Goal: Information Seeking & Learning: Learn about a topic

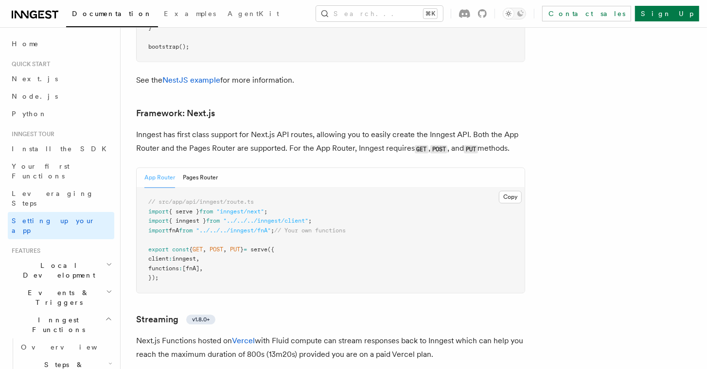
scroll to position [6327, 0]
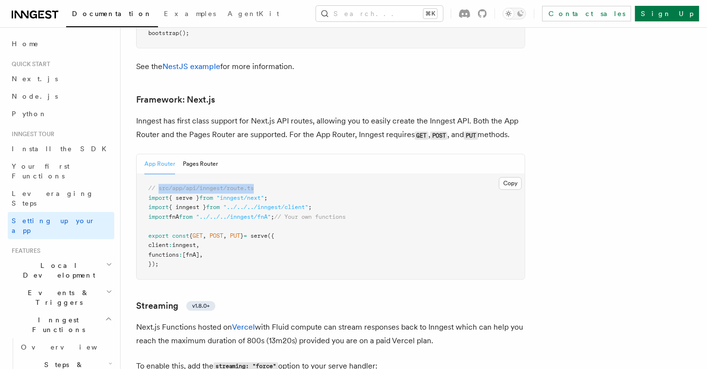
drag, startPoint x: 257, startPoint y: 134, endPoint x: 158, endPoint y: 137, distance: 99.7
click at [158, 174] on pre "// src/app/api/inngest/route.ts import { serve } from "inngest/next" ; import {…" at bounding box center [331, 226] width 388 height 105
copy span "src/app/api/inngest/route.ts"
click at [70, 165] on span "Your first Functions" at bounding box center [41, 171] width 58 height 18
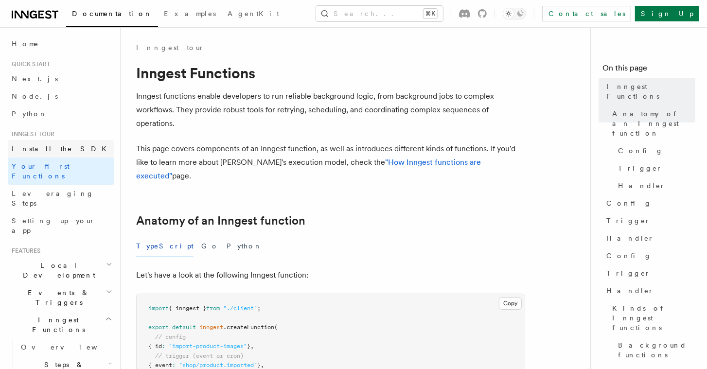
click at [25, 147] on span "Install the SDK" at bounding box center [62, 149] width 101 height 8
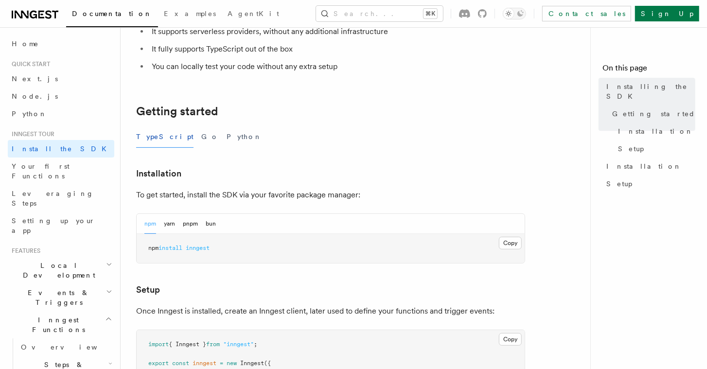
scroll to position [187, 0]
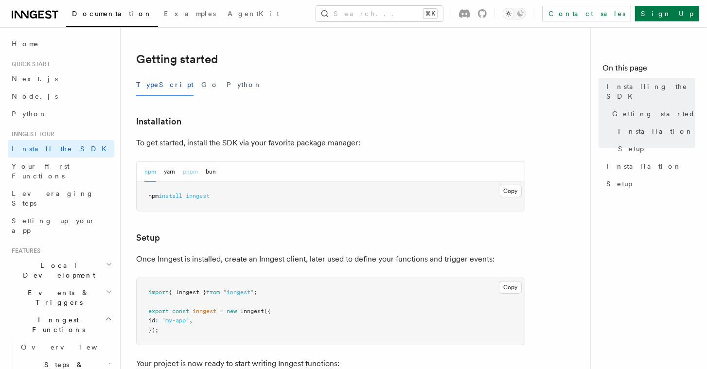
click at [196, 170] on button "pnpm" at bounding box center [190, 172] width 15 height 20
click at [196, 194] on span "inngest" at bounding box center [188, 196] width 24 height 7
drag, startPoint x: 191, startPoint y: 195, endPoint x: 152, endPoint y: 193, distance: 39.5
click at [152, 193] on span "pnpm add inngest" at bounding box center [173, 196] width 51 height 7
copy span "pnpm add inngest"
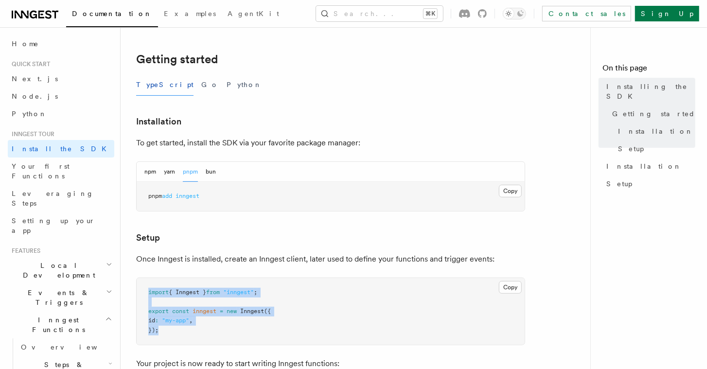
drag, startPoint x: 162, startPoint y: 328, endPoint x: 147, endPoint y: 295, distance: 36.3
click at [147, 295] on pre "import { Inngest } from "inngest" ; export const inngest = new Inngest ({ id : …" at bounding box center [331, 311] width 388 height 67
copy code "import { Inngest } from "inngest" ; export const inngest = new Inngest ({ id : …"
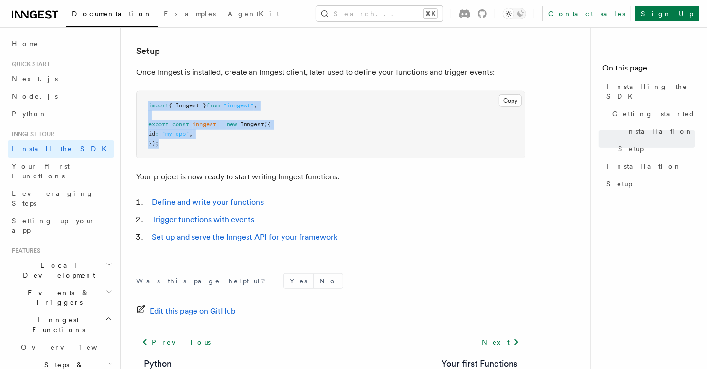
scroll to position [323, 0]
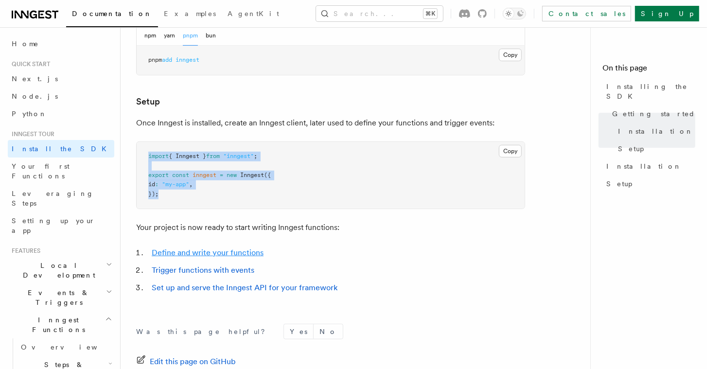
click at [248, 252] on link "Define and write your functions" at bounding box center [208, 252] width 112 height 9
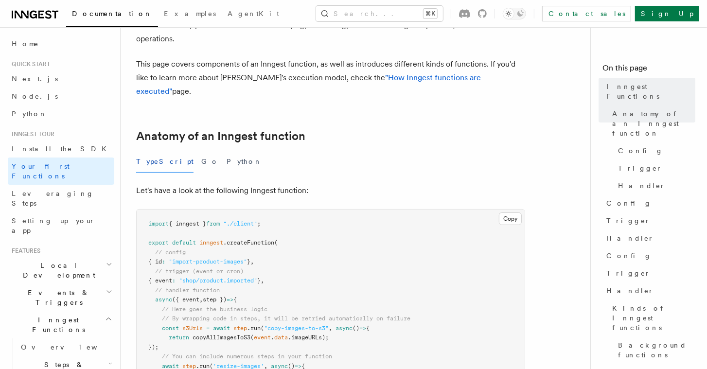
scroll to position [137, 0]
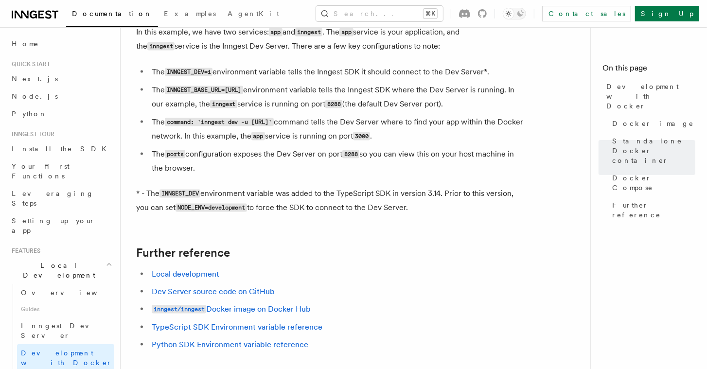
scroll to position [50, 0]
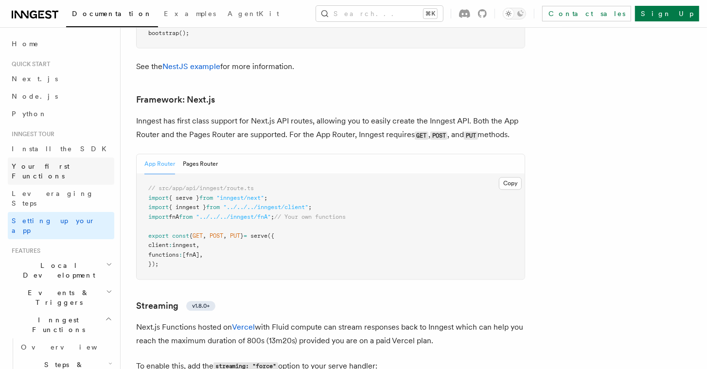
click at [72, 168] on link "Your first Functions" at bounding box center [61, 171] width 107 height 27
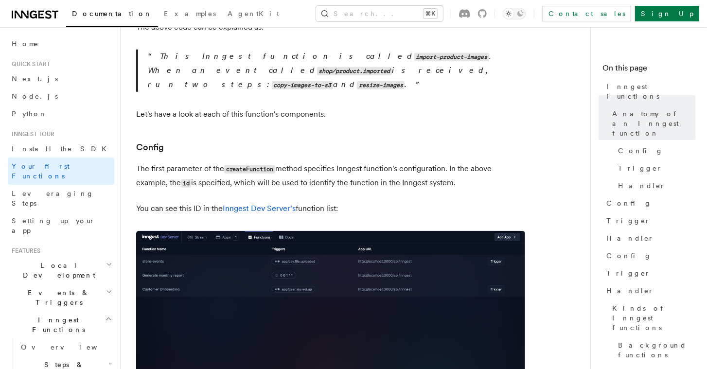
scroll to position [497, 0]
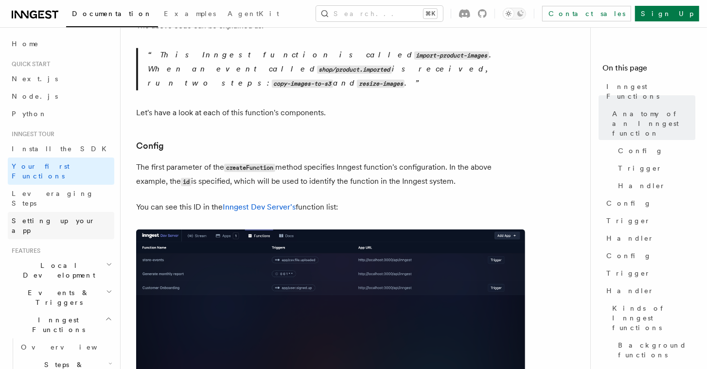
click at [64, 217] on span "Setting up your app" at bounding box center [54, 226] width 84 height 18
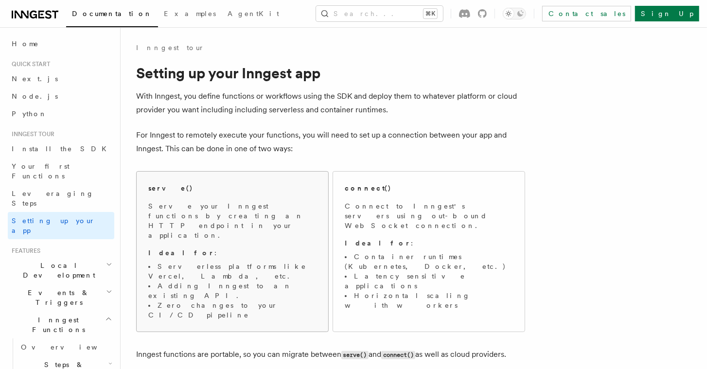
click at [274, 199] on div "serve() Serve your Inngest functions by creating an HTTP endpoint in your appli…" at bounding box center [232, 251] width 168 height 137
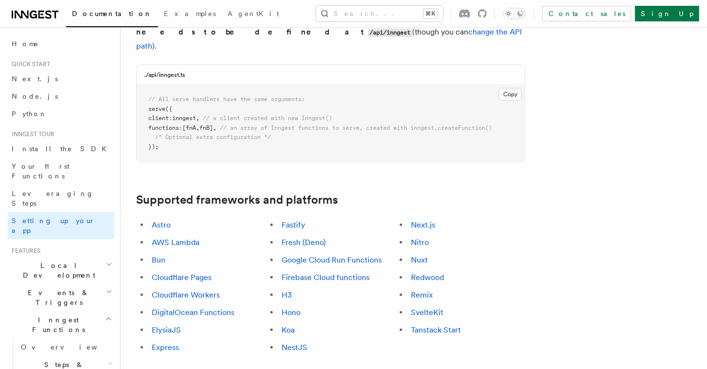
scroll to position [490, 0]
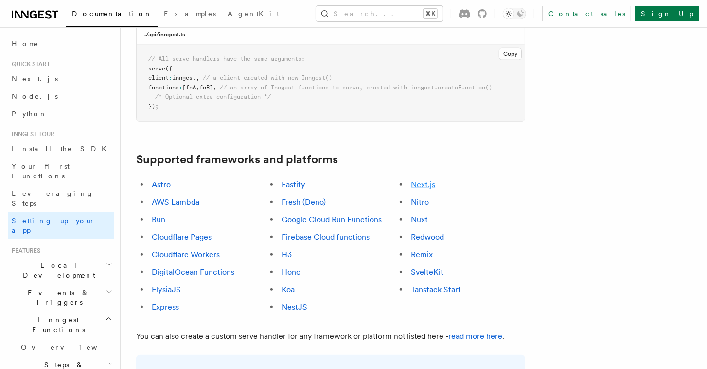
click at [429, 180] on link "Next.js" at bounding box center [423, 184] width 24 height 9
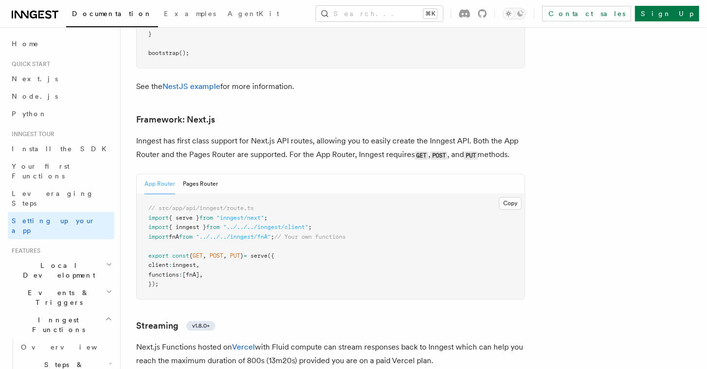
scroll to position [6320, 0]
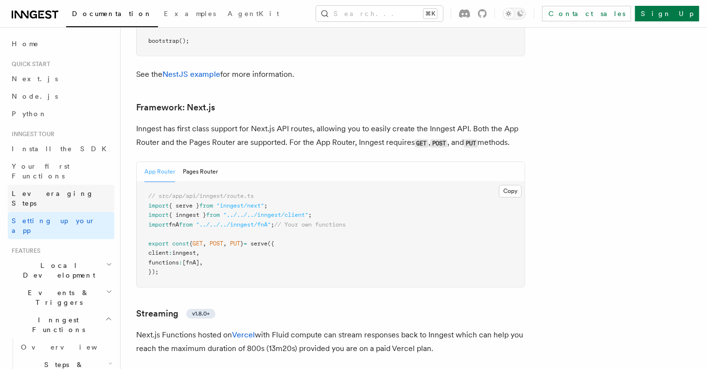
click at [71, 185] on link "Leveraging Steps" at bounding box center [61, 198] width 107 height 27
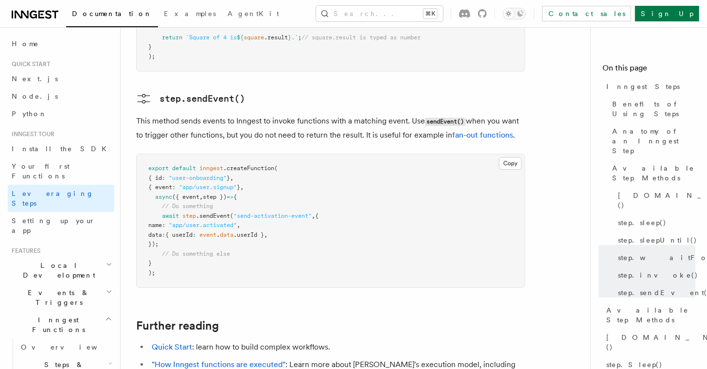
scroll to position [2194, 0]
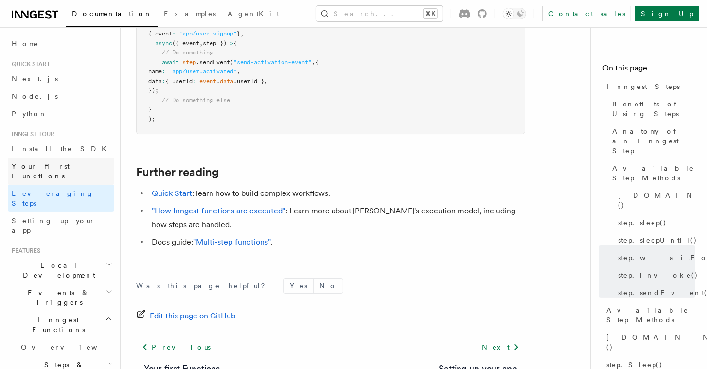
click at [21, 166] on span "Your first Functions" at bounding box center [41, 171] width 58 height 18
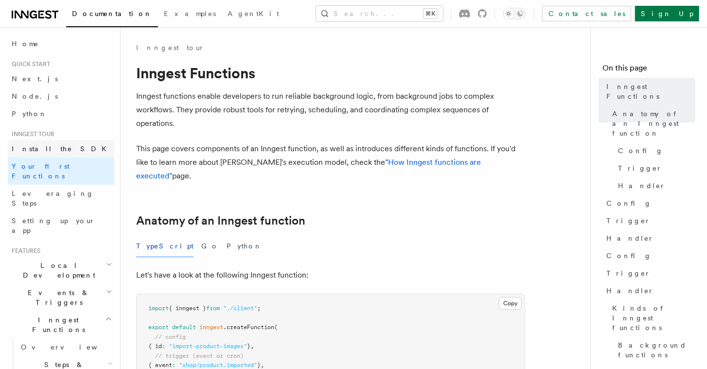
click at [75, 155] on link "Install the SDK" at bounding box center [61, 149] width 107 height 18
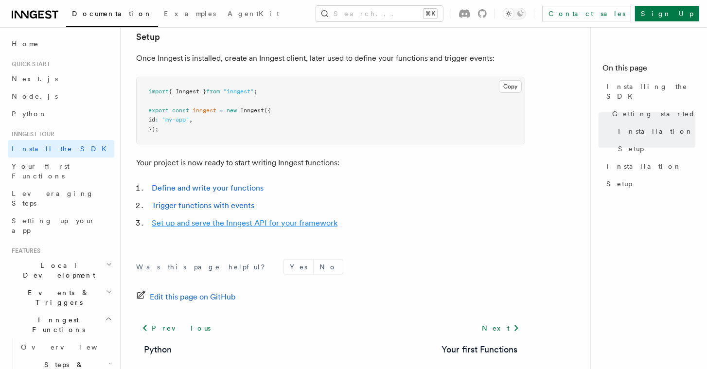
scroll to position [438, 0]
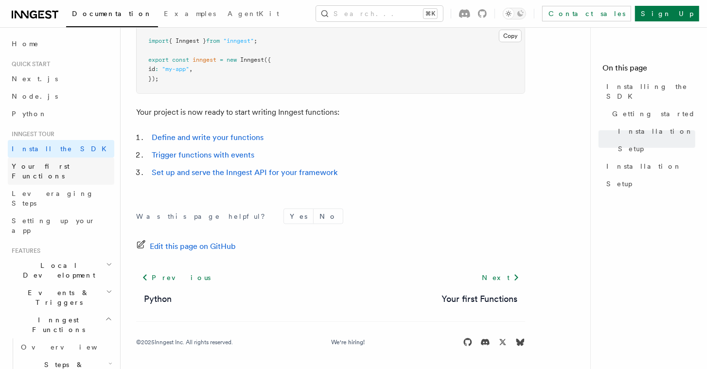
click at [47, 171] on link "Your first Functions" at bounding box center [61, 171] width 107 height 27
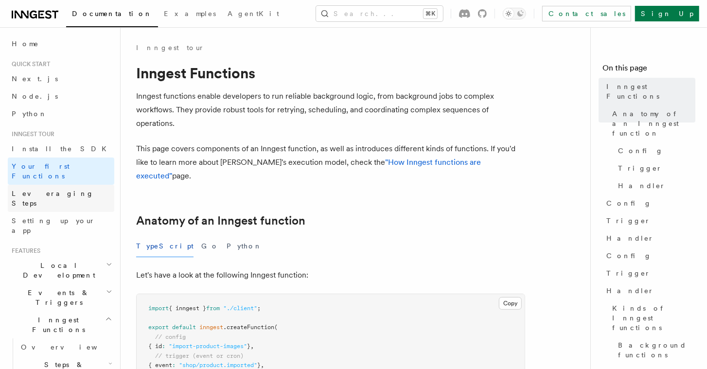
click at [48, 185] on link "Leveraging Steps" at bounding box center [61, 198] width 107 height 27
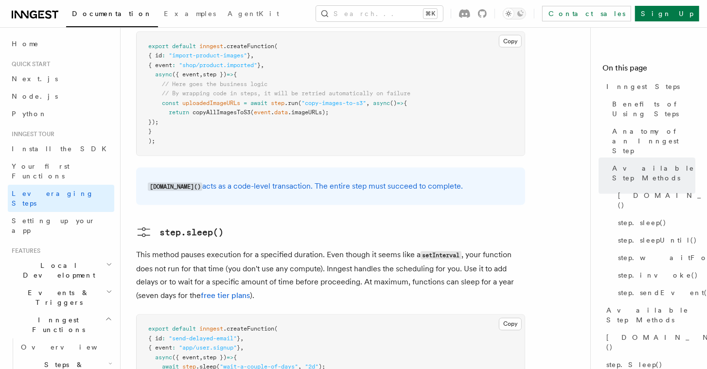
scroll to position [1024, 0]
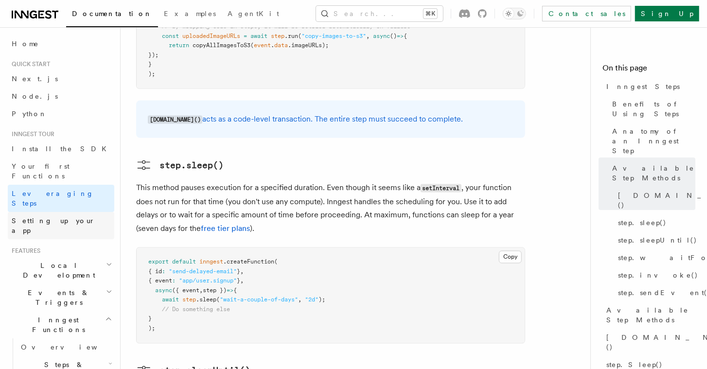
click at [66, 217] on span "Setting up your app" at bounding box center [54, 226] width 84 height 18
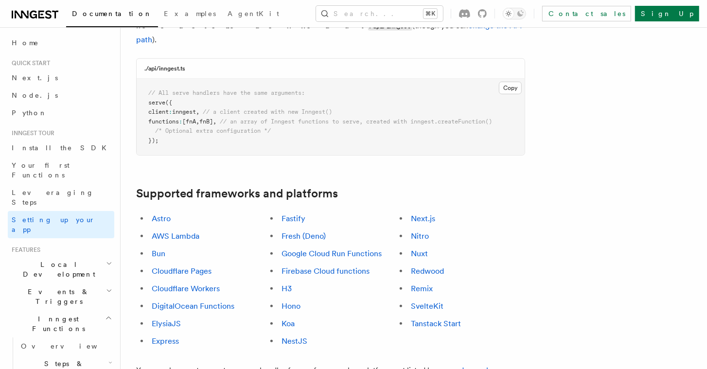
scroll to position [377, 0]
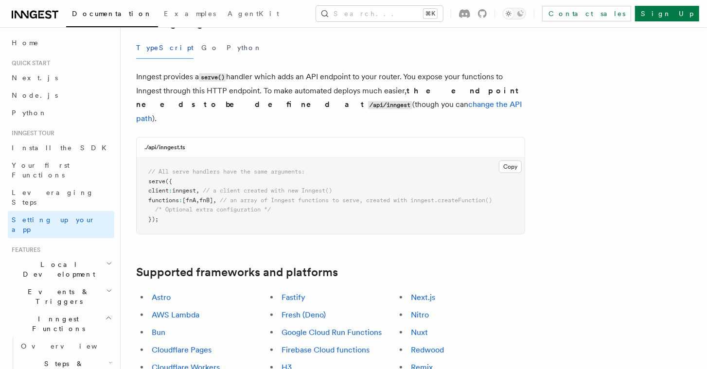
click at [82, 256] on h2 "Local Development" at bounding box center [61, 269] width 107 height 27
click at [71, 321] on span "Inngest Dev Server" at bounding box center [62, 330] width 83 height 18
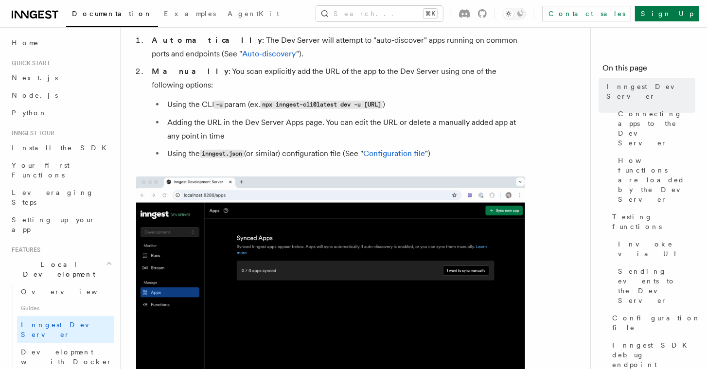
scroll to position [376, 0]
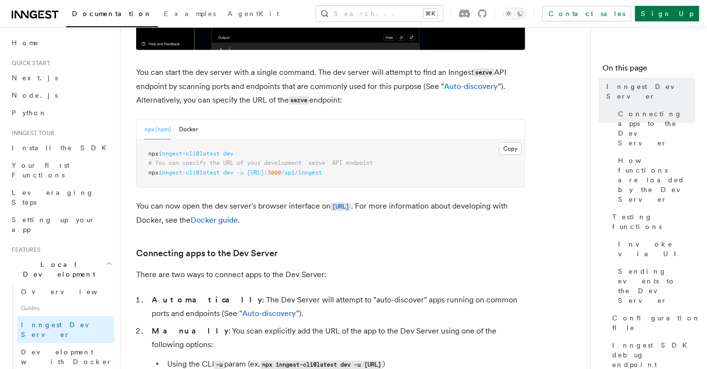
click at [322, 173] on span "/api/inngest" at bounding box center [301, 172] width 41 height 7
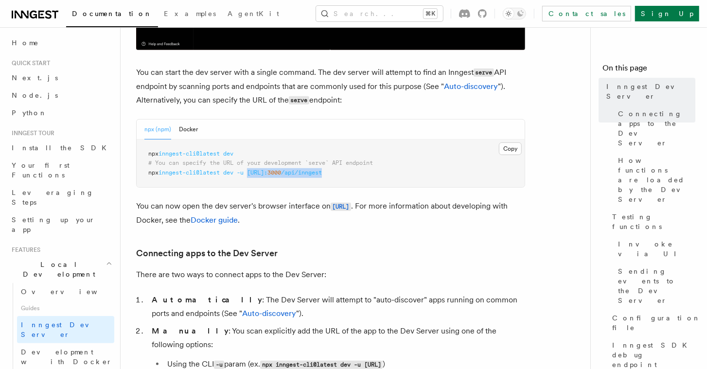
drag, startPoint x: 351, startPoint y: 173, endPoint x: 254, endPoint y: 171, distance: 97.3
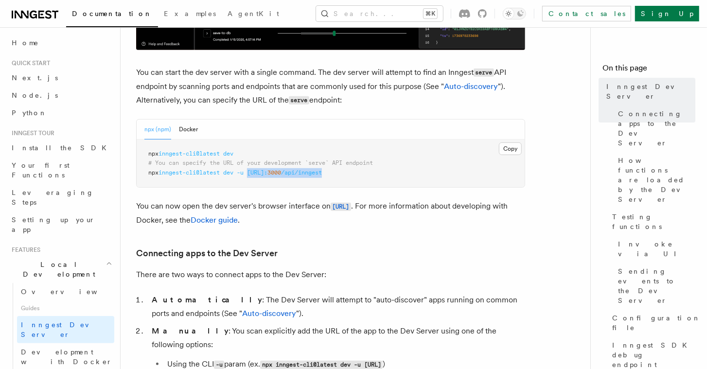
click at [252, 174] on span "npx inngest-cli@latest dev -u http://localhost: 3000 /api/inngest" at bounding box center [235, 172] width 174 height 7
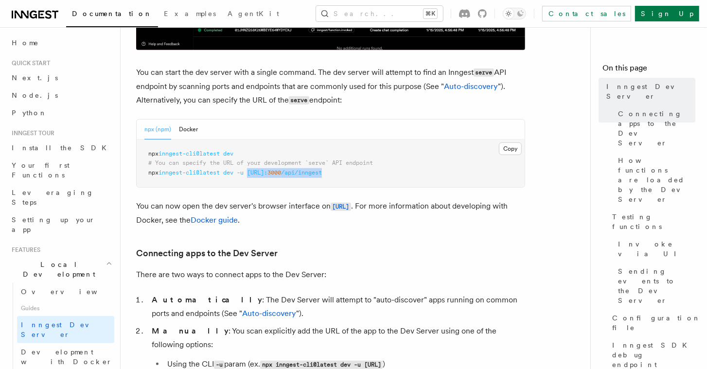
copy span "http://localhost: 3000 /api/inngest"
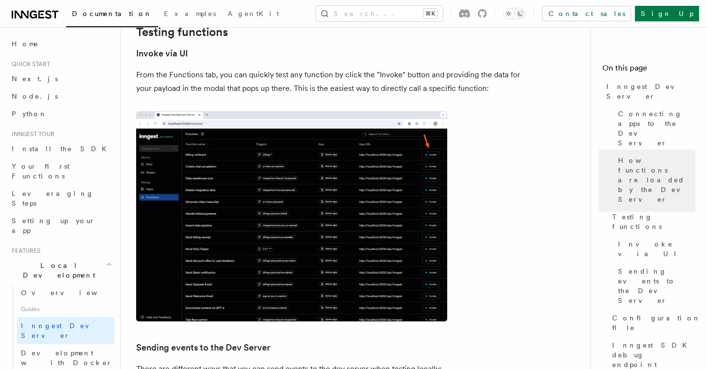
scroll to position [1396, 0]
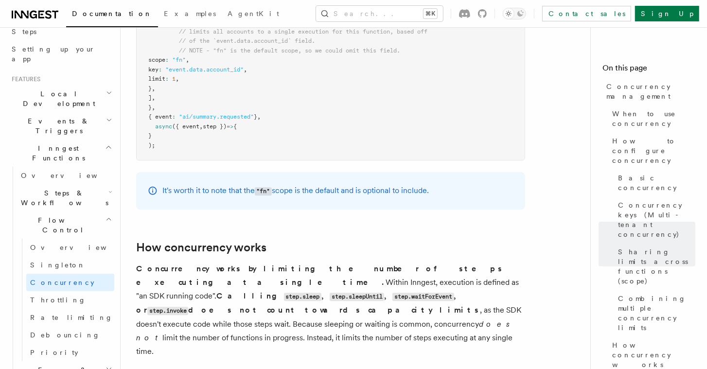
scroll to position [213, 0]
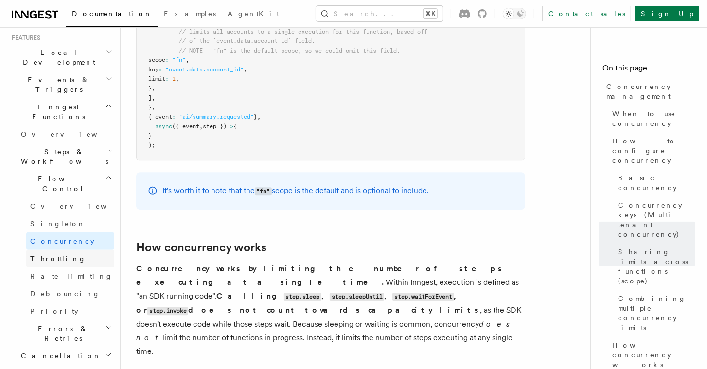
click at [61, 250] on link "Throttling" at bounding box center [70, 259] width 88 height 18
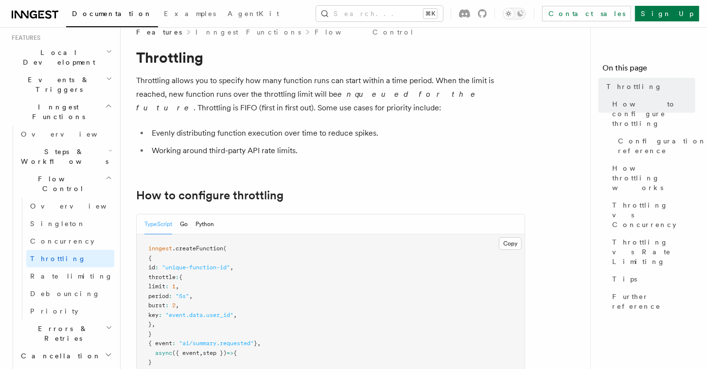
scroll to position [119, 0]
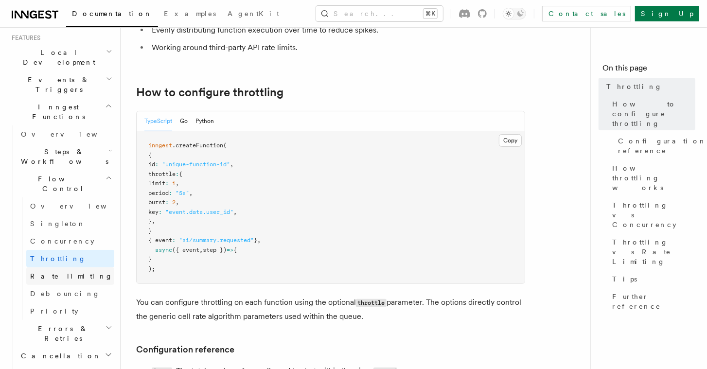
click at [80, 267] on link "Rate limiting" at bounding box center [70, 276] width 88 height 18
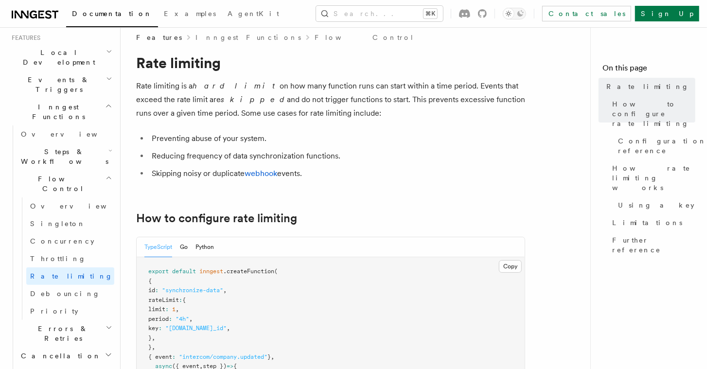
scroll to position [113, 0]
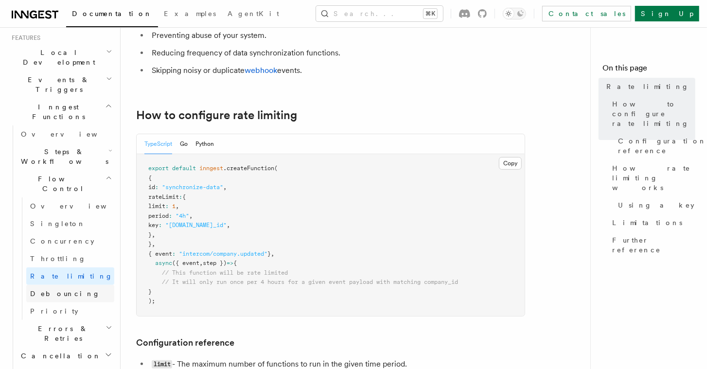
click at [57, 290] on span "Debouncing" at bounding box center [65, 294] width 70 height 8
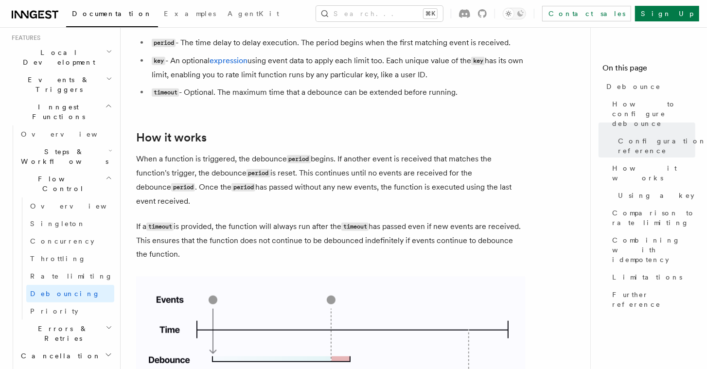
scroll to position [632, 0]
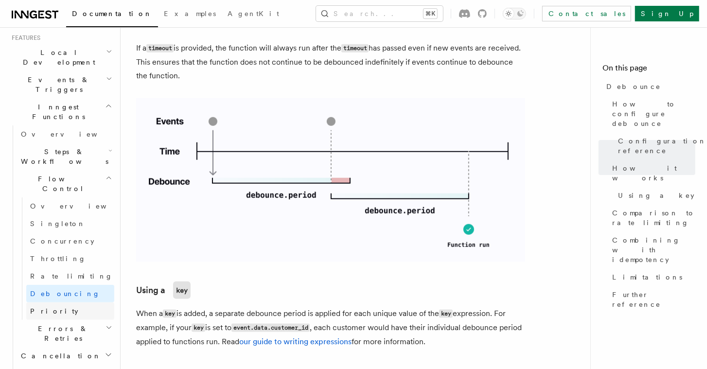
click at [69, 302] on link "Priority" at bounding box center [70, 311] width 88 height 18
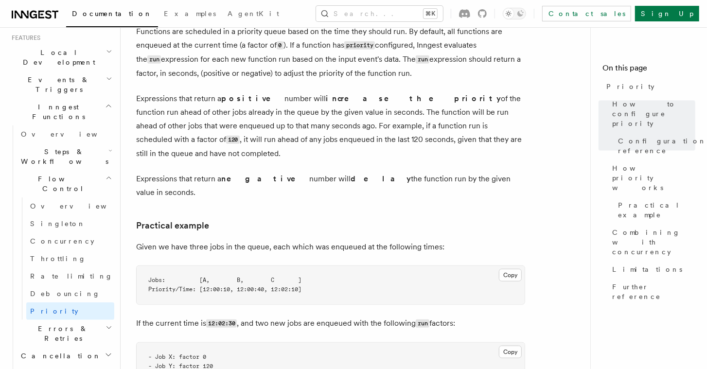
scroll to position [542, 0]
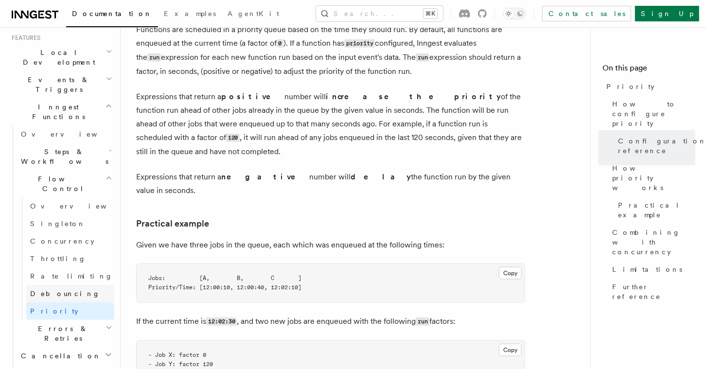
click at [64, 289] on span "Debouncing" at bounding box center [65, 294] width 70 height 10
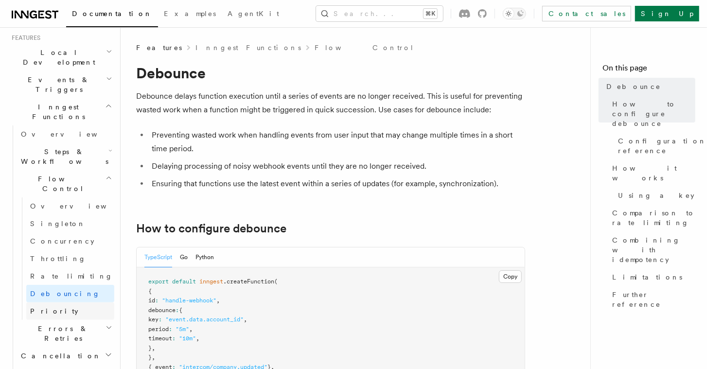
click at [53, 302] on link "Priority" at bounding box center [70, 311] width 88 height 18
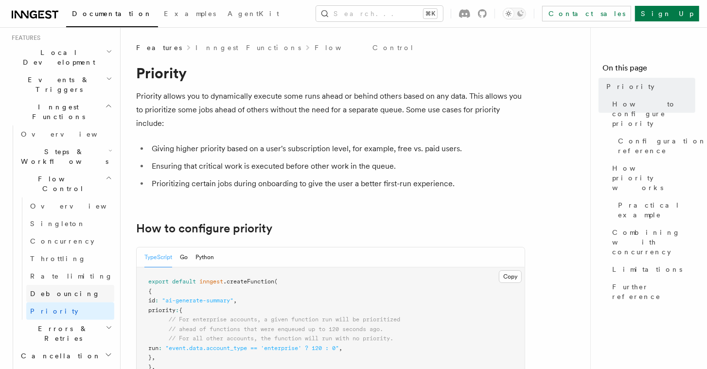
click at [59, 290] on span "Debouncing" at bounding box center [65, 294] width 70 height 8
